Goal: Information Seeking & Learning: Learn about a topic

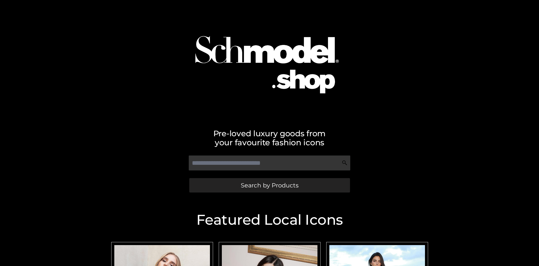
click at [269, 185] on span "Search by Products" at bounding box center [270, 185] width 58 height 6
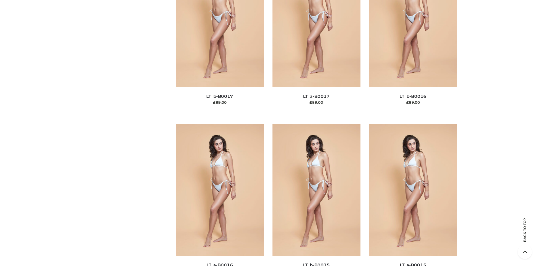
scroll to position [1899, 0]
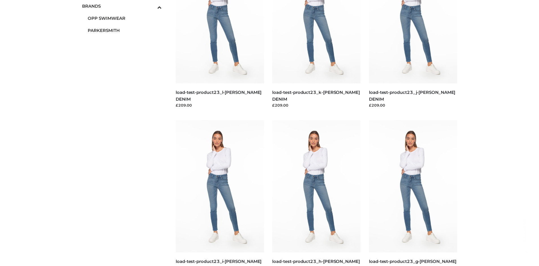
click at [124, 30] on span "PARKERSMITH" at bounding box center [125, 30] width 74 height 7
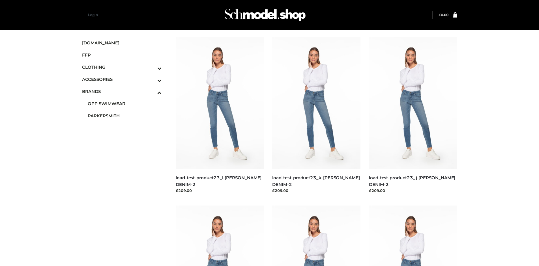
click at [220, 115] on img at bounding box center [220, 103] width 88 height 132
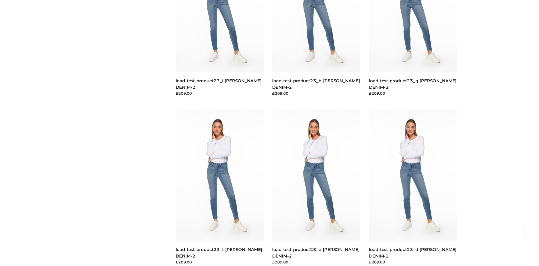
click at [413, 187] on img at bounding box center [413, 175] width 88 height 132
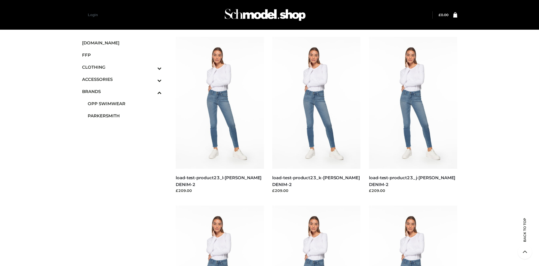
click at [152, 67] on icon "Toggle Submenu" at bounding box center [129, 68] width 63 height 7
click at [124, 116] on span "TWO PIECE" at bounding box center [125, 116] width 74 height 7
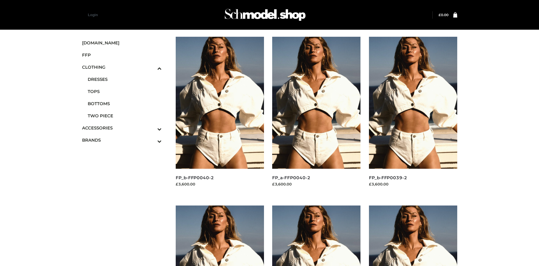
scroll to position [435, 0]
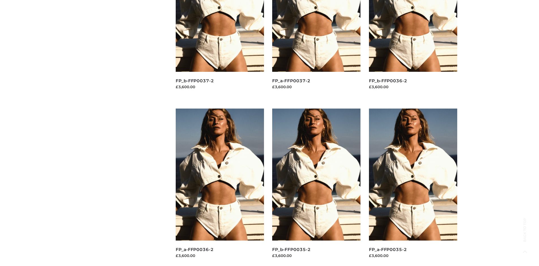
click at [316, 187] on img at bounding box center [316, 175] width 88 height 132
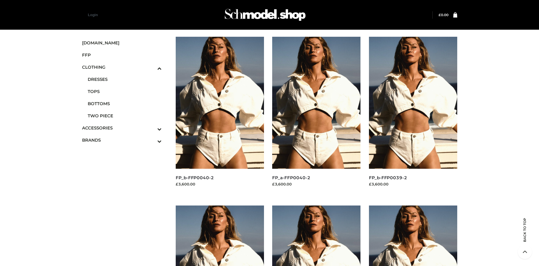
click at [220, 115] on img at bounding box center [220, 103] width 88 height 132
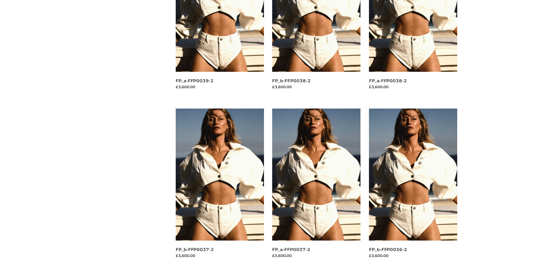
click at [413, 187] on img at bounding box center [413, 175] width 88 height 132
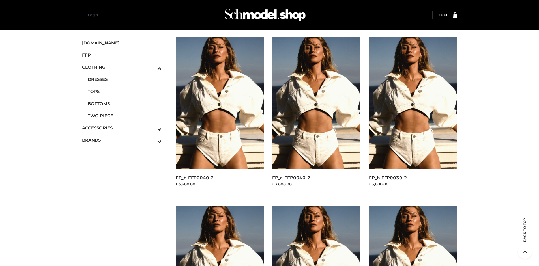
click at [122, 55] on span "FFP" at bounding box center [122, 55] width 80 height 7
click at [220, 115] on img at bounding box center [220, 103] width 88 height 132
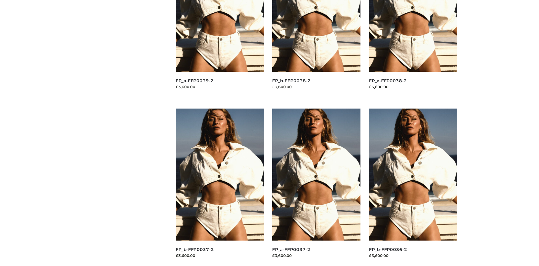
click at [413, 187] on img at bounding box center [413, 175] width 88 height 132
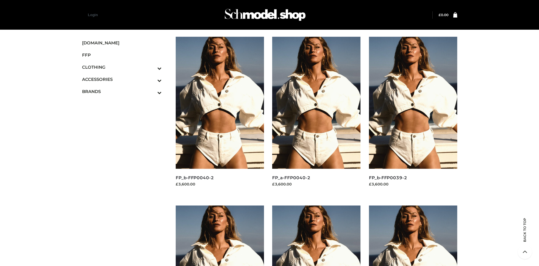
click at [413, 115] on img at bounding box center [413, 103] width 88 height 132
click at [152, 79] on icon "Toggle Submenu" at bounding box center [129, 80] width 63 height 7
click at [124, 104] on span "JEWELRY" at bounding box center [125, 103] width 74 height 7
click at [413, 115] on img at bounding box center [413, 103] width 88 height 132
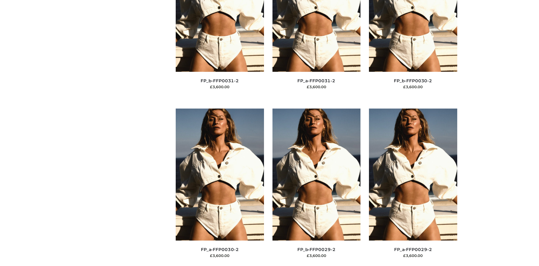
click at [413, 187] on img at bounding box center [413, 175] width 88 height 132
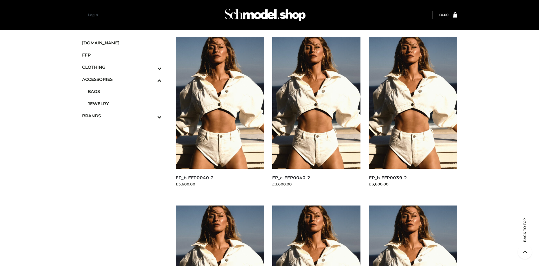
scroll to position [610, 0]
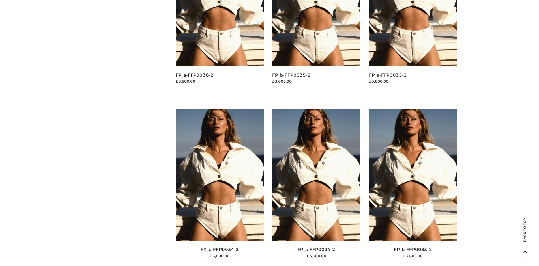
click at [413, 187] on img at bounding box center [413, 175] width 88 height 132
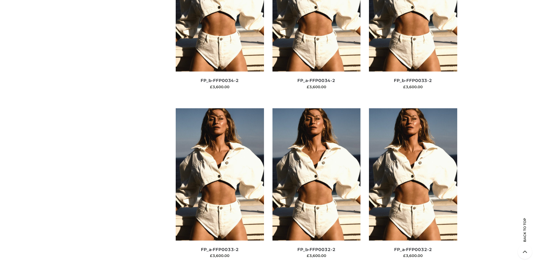
click at [413, 187] on img at bounding box center [413, 174] width 88 height 132
